Goal: Information Seeking & Learning: Learn about a topic

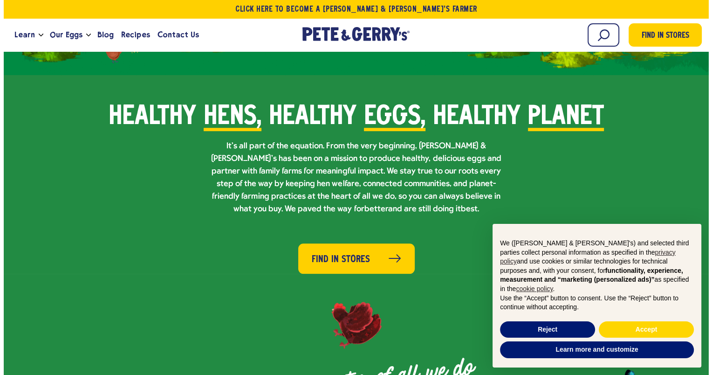
scroll to position [842, 0]
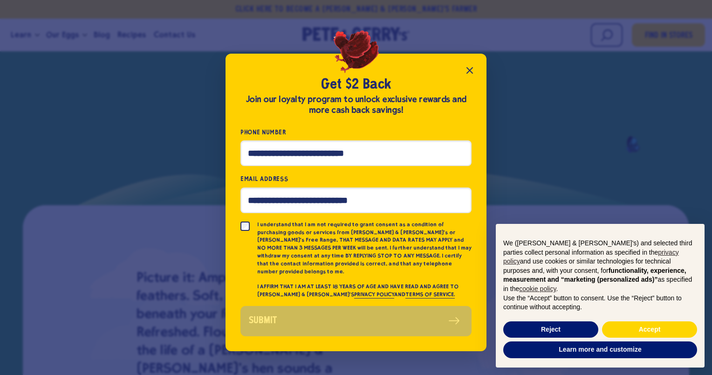
click at [466, 72] on icon "Close popup" at bounding box center [469, 70] width 11 height 11
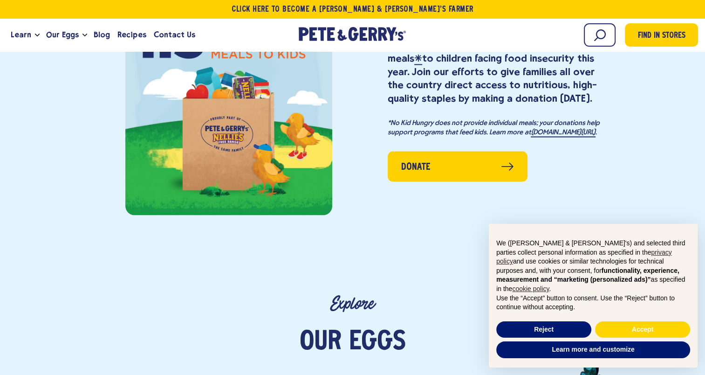
scroll to position [1632, 0]
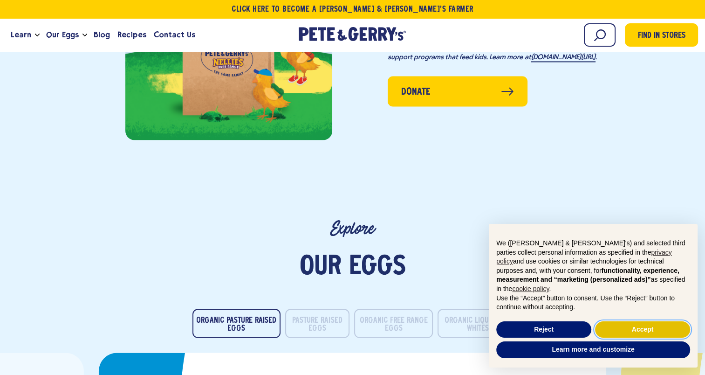
click at [616, 326] on button "Accept" at bounding box center [642, 329] width 95 height 17
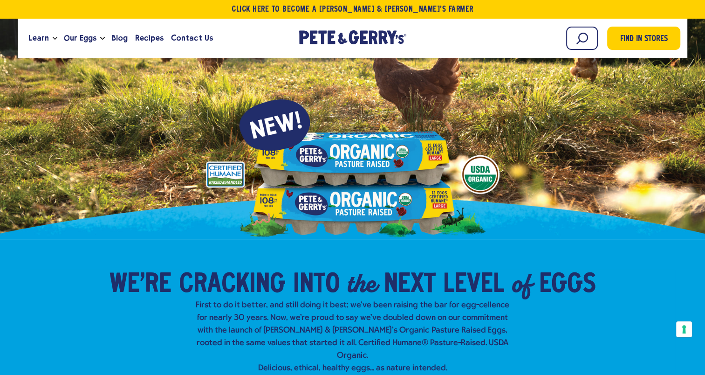
scroll to position [0, 0]
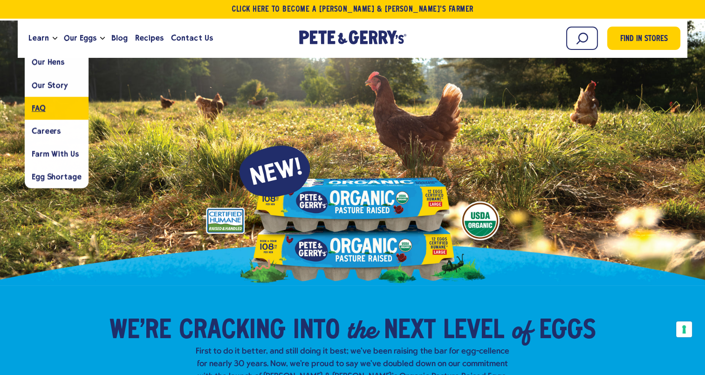
click at [34, 100] on link "FAQ" at bounding box center [57, 108] width 64 height 23
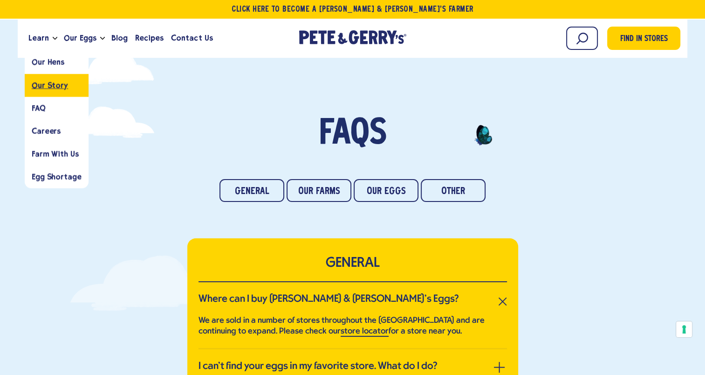
click at [43, 89] on span "Our Story" at bounding box center [50, 85] width 36 height 9
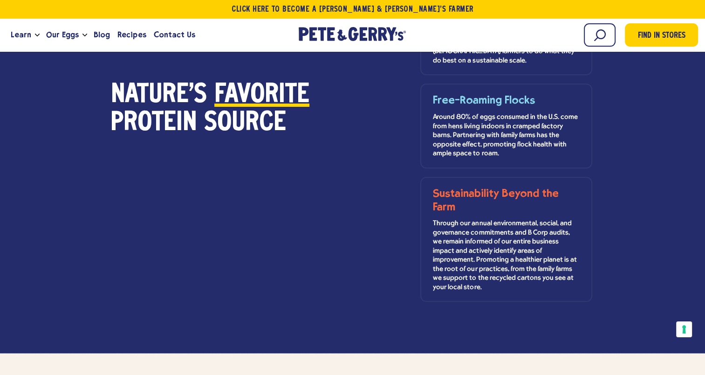
scroll to position [979, 0]
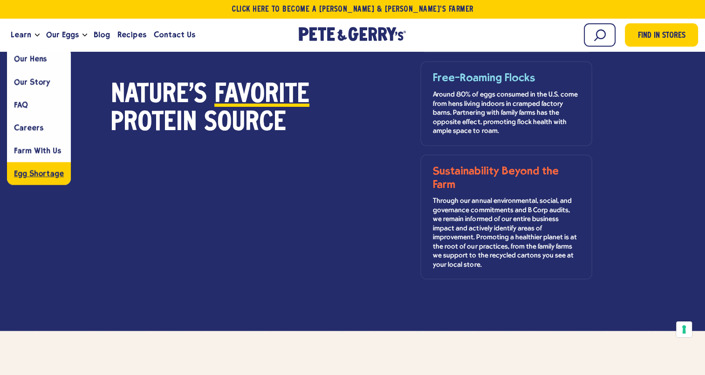
click at [35, 172] on span "Egg Shortage" at bounding box center [39, 173] width 50 height 9
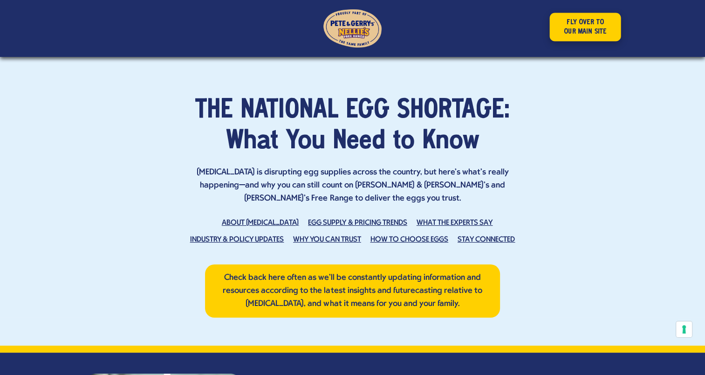
click at [581, 34] on link "FLY OVER TO OUR MAIN SITE" at bounding box center [585, 27] width 71 height 28
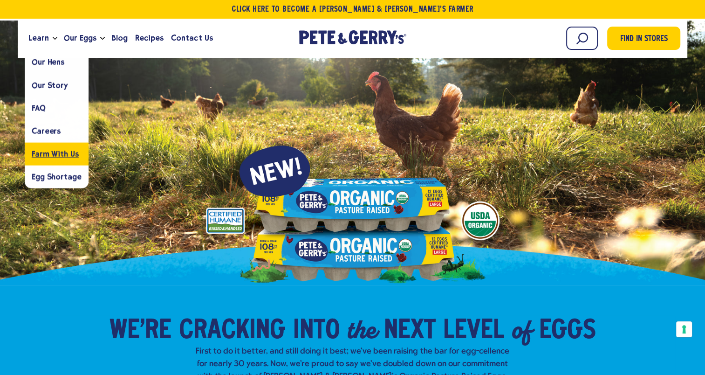
click at [51, 151] on span "Farm With Us" at bounding box center [55, 153] width 47 height 9
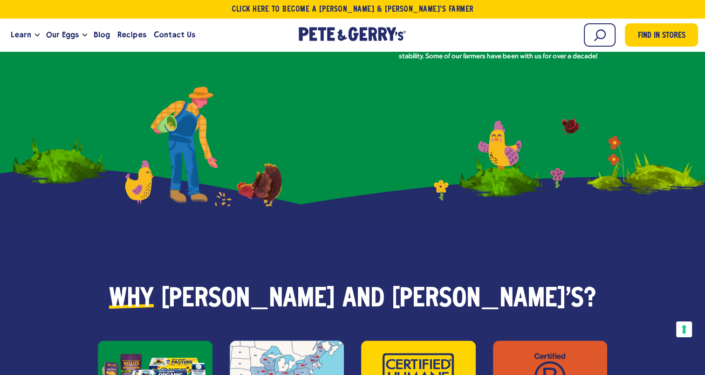
scroll to position [1259, 0]
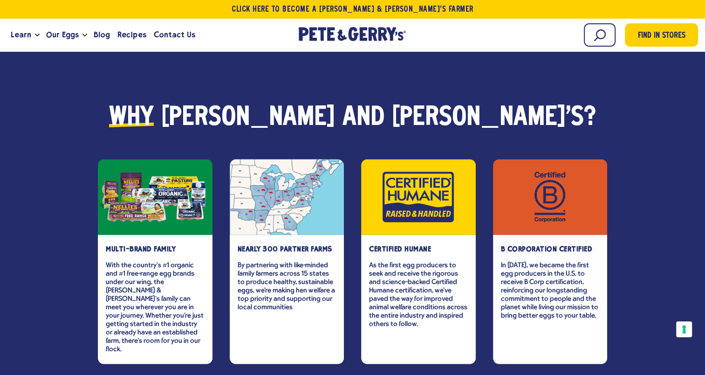
click at [275, 190] on div "item" at bounding box center [287, 197] width 115 height 76
click at [276, 245] on strong "nearly 300 partner farms" at bounding box center [285, 249] width 95 height 8
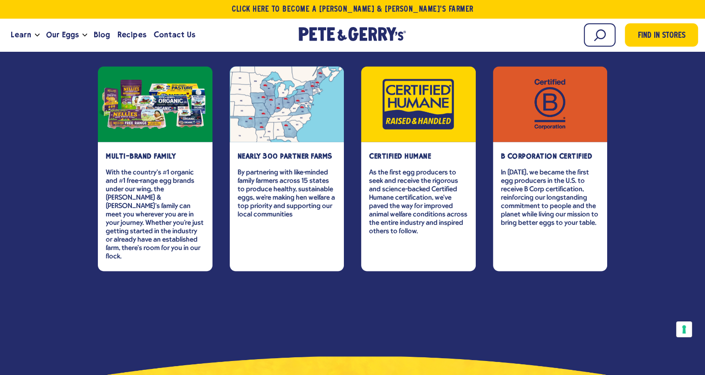
scroll to position [1352, 0]
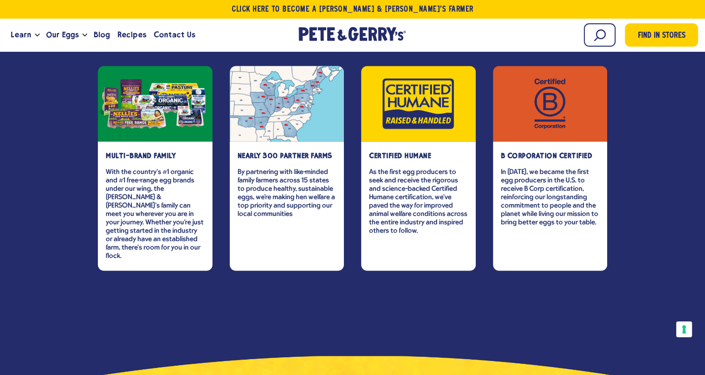
click at [264, 101] on div "item" at bounding box center [287, 104] width 115 height 76
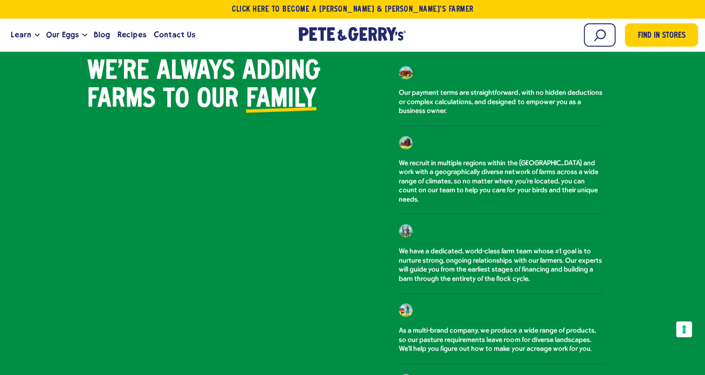
scroll to position [653, 0]
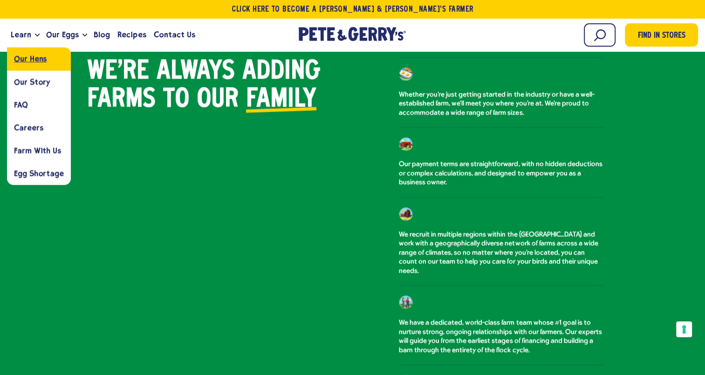
click at [24, 59] on span "Our Hens" at bounding box center [30, 59] width 33 height 9
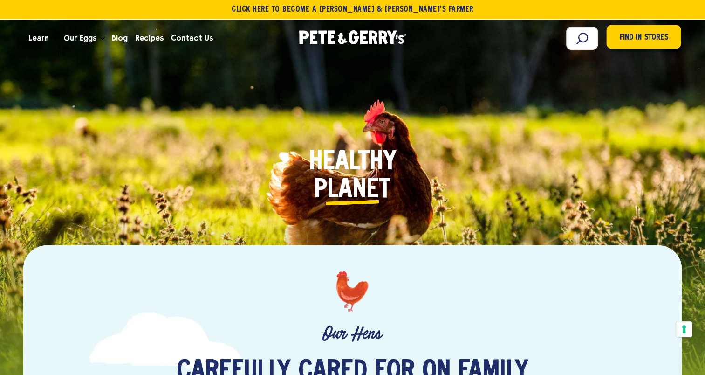
click at [649, 39] on span "Find in Stores" at bounding box center [644, 37] width 48 height 13
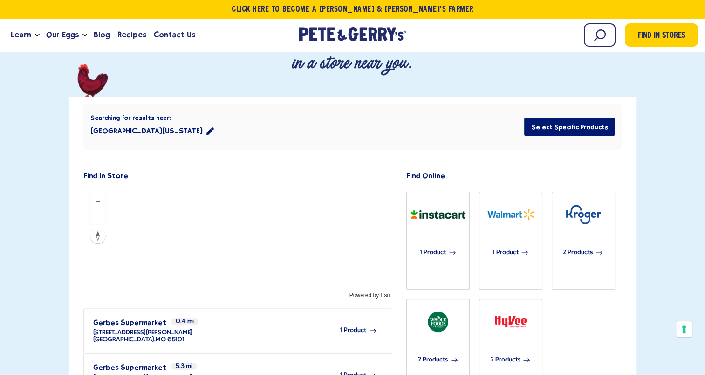
scroll to position [187, 0]
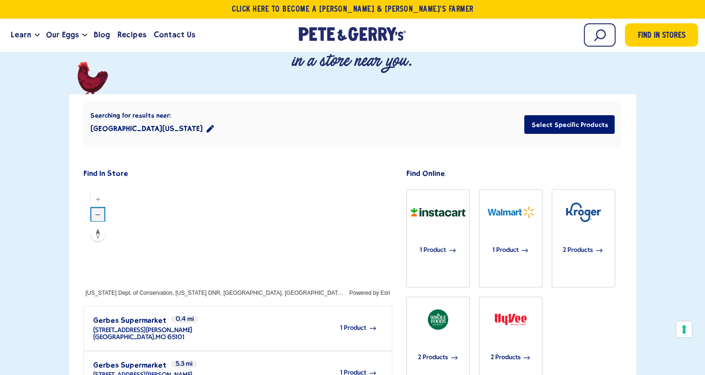
click at [101, 207] on button "Zoom out" at bounding box center [97, 214] width 15 height 15
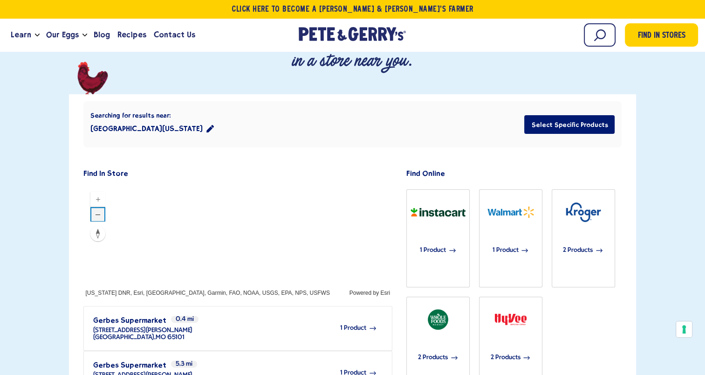
click at [101, 207] on button "Zoom out" at bounding box center [97, 214] width 15 height 15
click at [214, 185] on div at bounding box center [238, 241] width 310 height 112
click at [243, 185] on div at bounding box center [238, 241] width 310 height 112
click at [242, 271] on button "Search this area" at bounding box center [238, 279] width 58 height 16
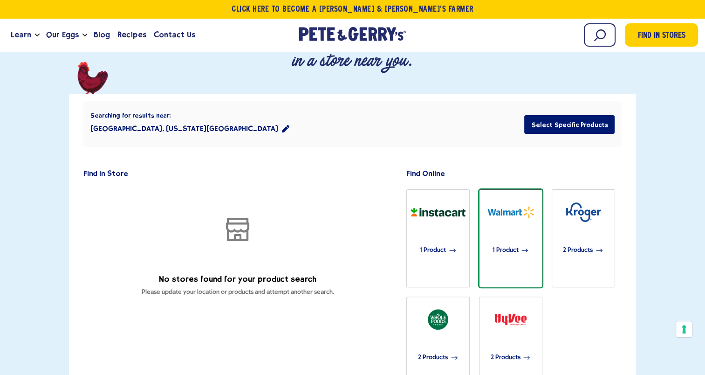
click at [526, 197] on img "button" at bounding box center [511, 212] width 62 height 31
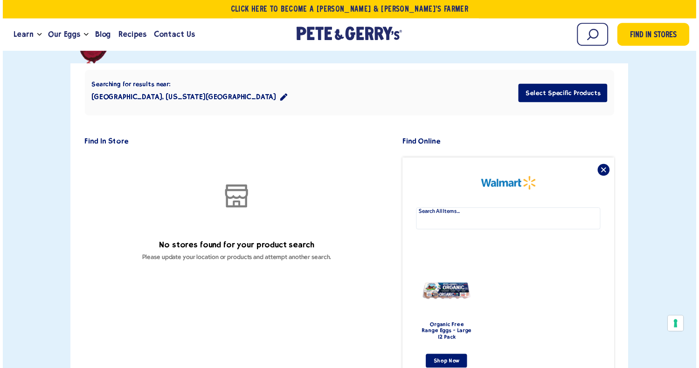
scroll to position [233, 0]
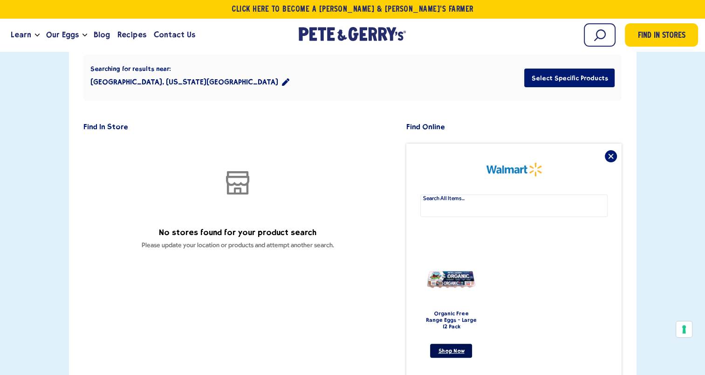
click at [452, 344] on link "Shop Now" at bounding box center [451, 351] width 42 height 14
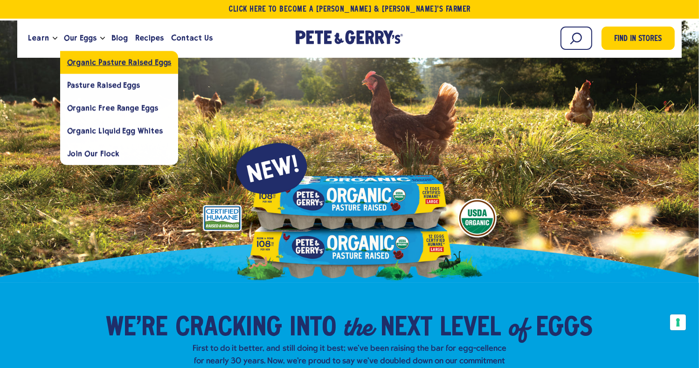
click at [83, 61] on span "Organic Pasture Raised Eggs" at bounding box center [119, 62] width 104 height 9
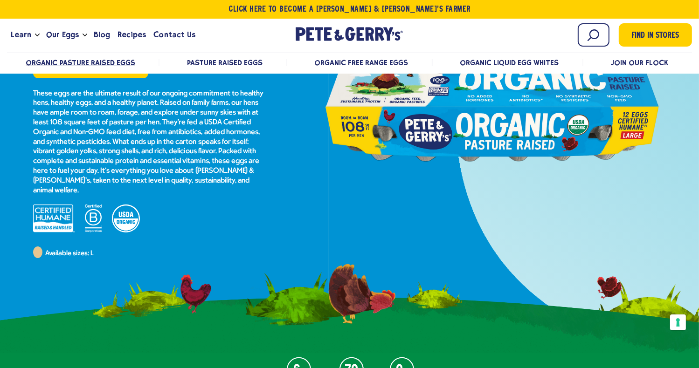
scroll to position [47, 0]
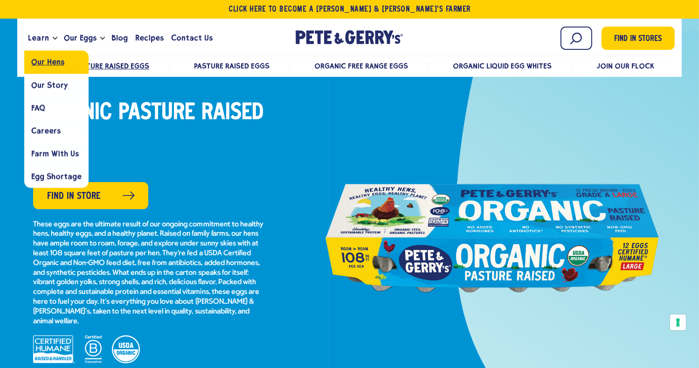
click at [47, 63] on span "Our Hens" at bounding box center [47, 62] width 33 height 9
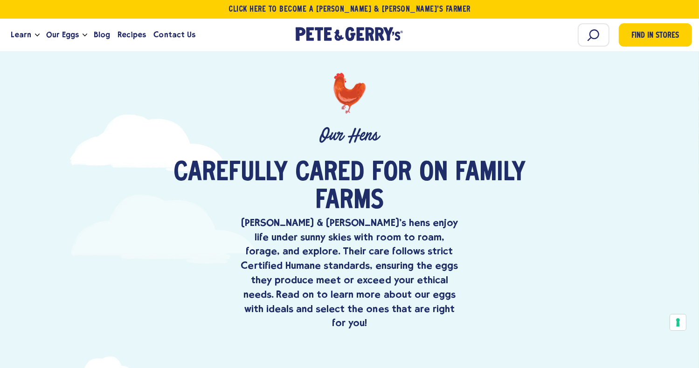
scroll to position [233, 0]
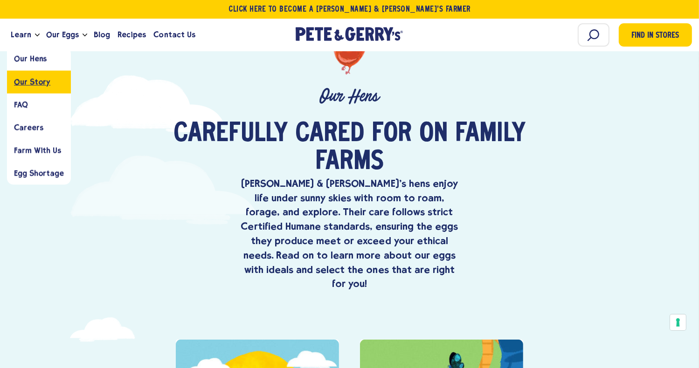
click at [21, 79] on span "Our Story" at bounding box center [32, 81] width 36 height 9
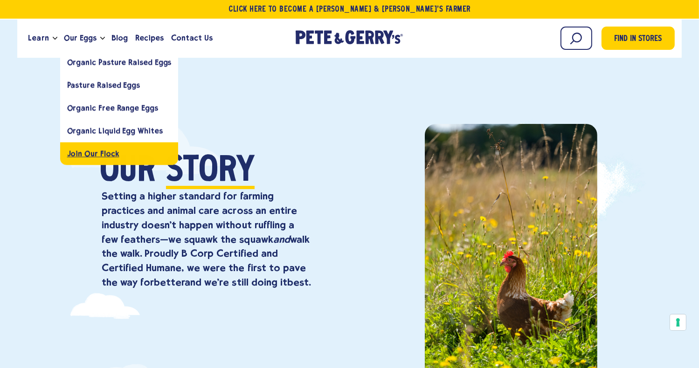
click at [93, 155] on span "Join Our Flock" at bounding box center [93, 153] width 52 height 9
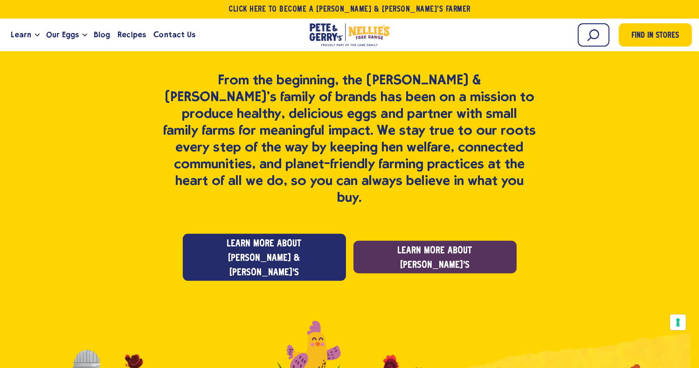
scroll to position [699, 0]
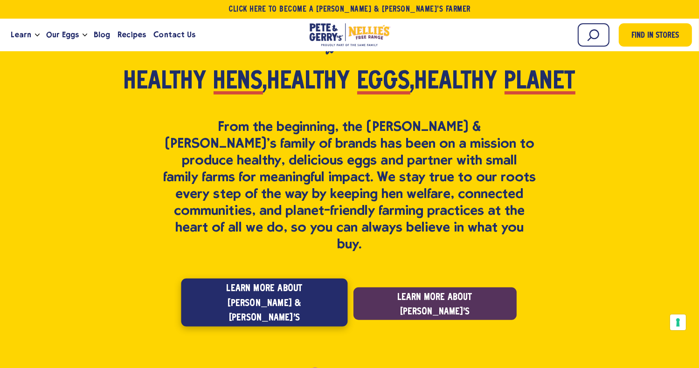
click at [320, 282] on span "Learn more about Pete & Gerry's" at bounding box center [264, 304] width 138 height 44
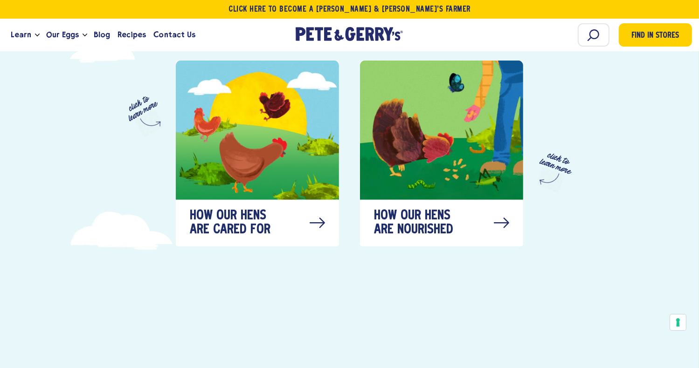
scroll to position [513, 0]
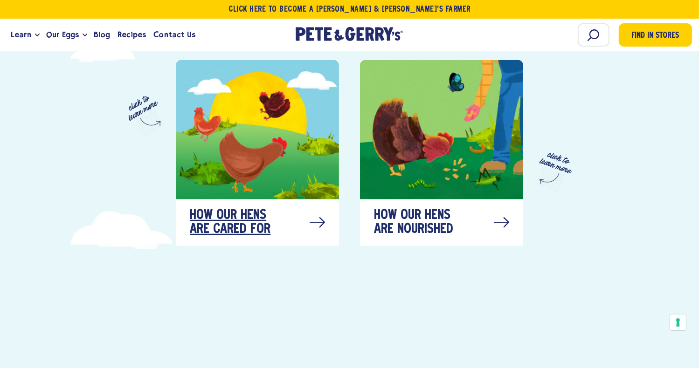
click at [256, 209] on span "How our hens are cared for" at bounding box center [236, 223] width 93 height 28
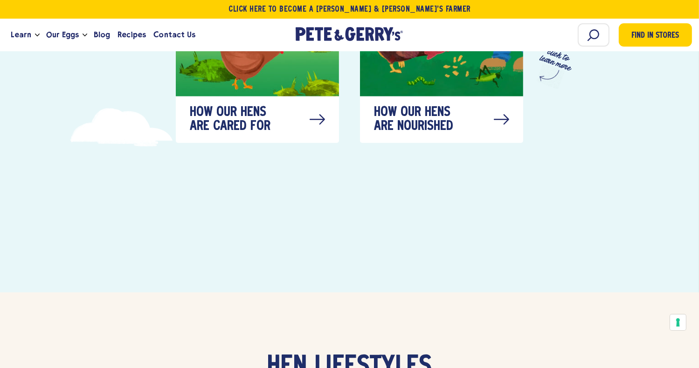
scroll to position [557, 0]
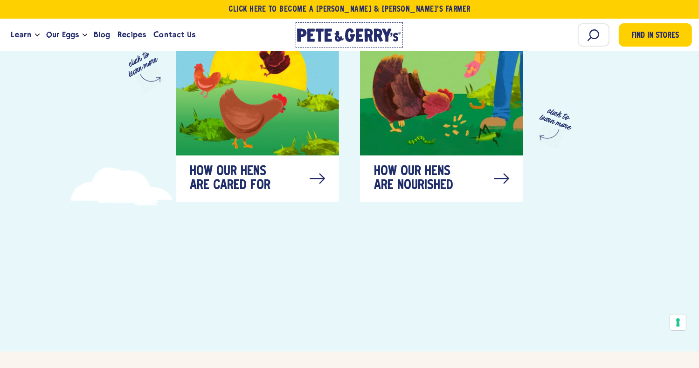
click at [360, 32] on icon at bounding box center [360, 35] width 7 height 13
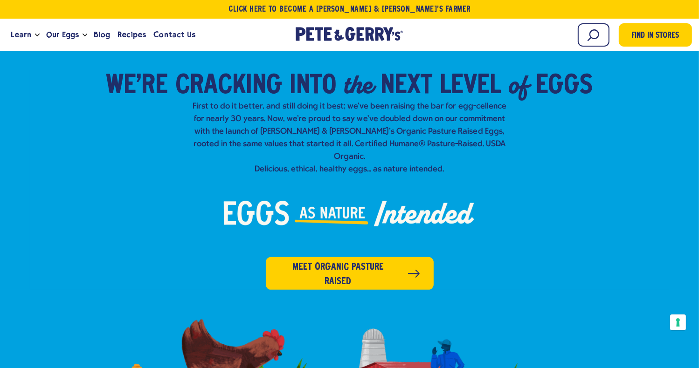
scroll to position [280, 0]
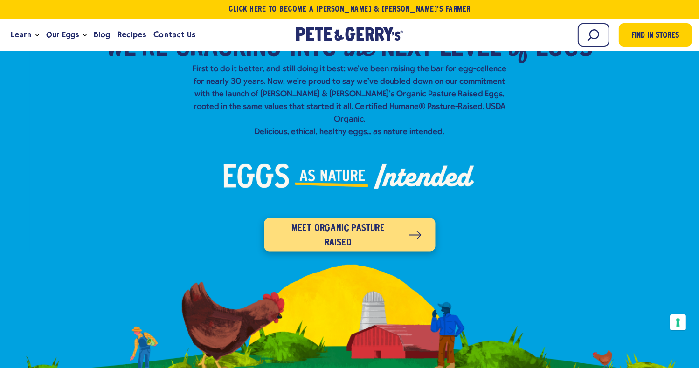
click at [359, 221] on span "Meet organic pasture raised" at bounding box center [338, 235] width 120 height 29
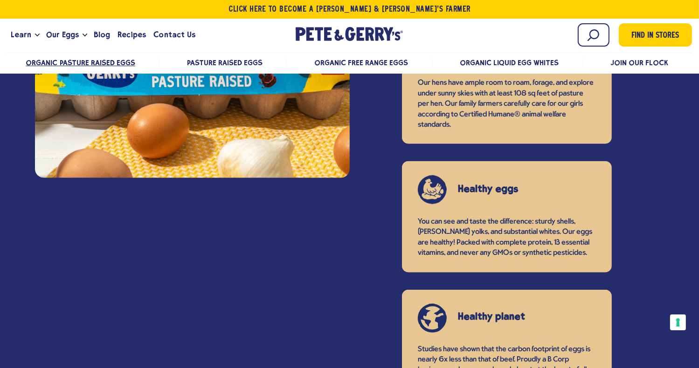
scroll to position [1026, 0]
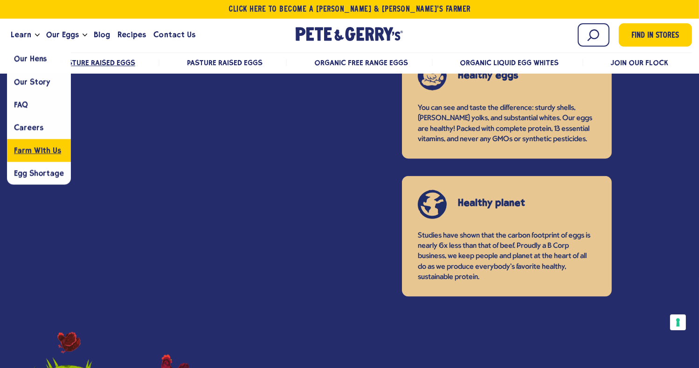
click at [27, 148] on span "Farm With Us" at bounding box center [37, 150] width 47 height 9
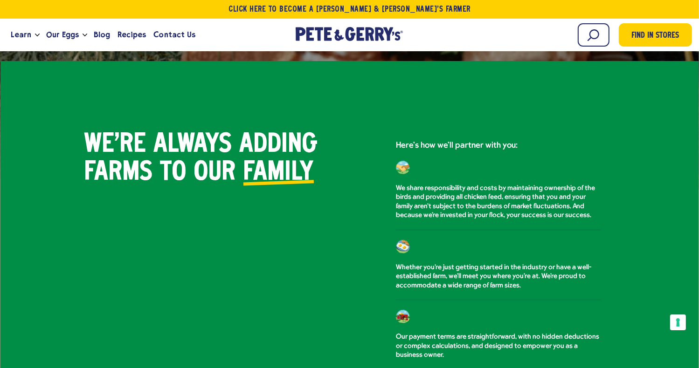
scroll to position [466, 0]
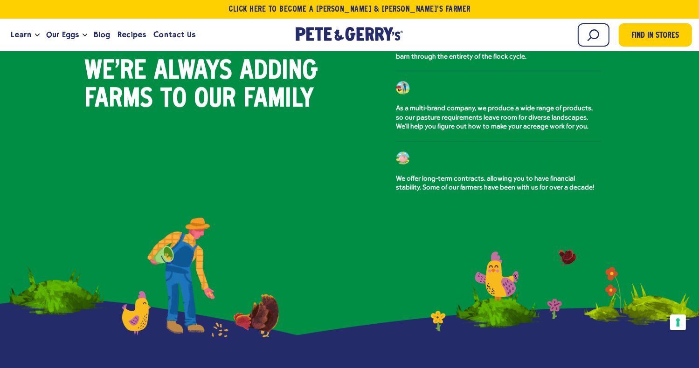
scroll to position [979, 0]
